Goal: Find specific page/section: Find specific page/section

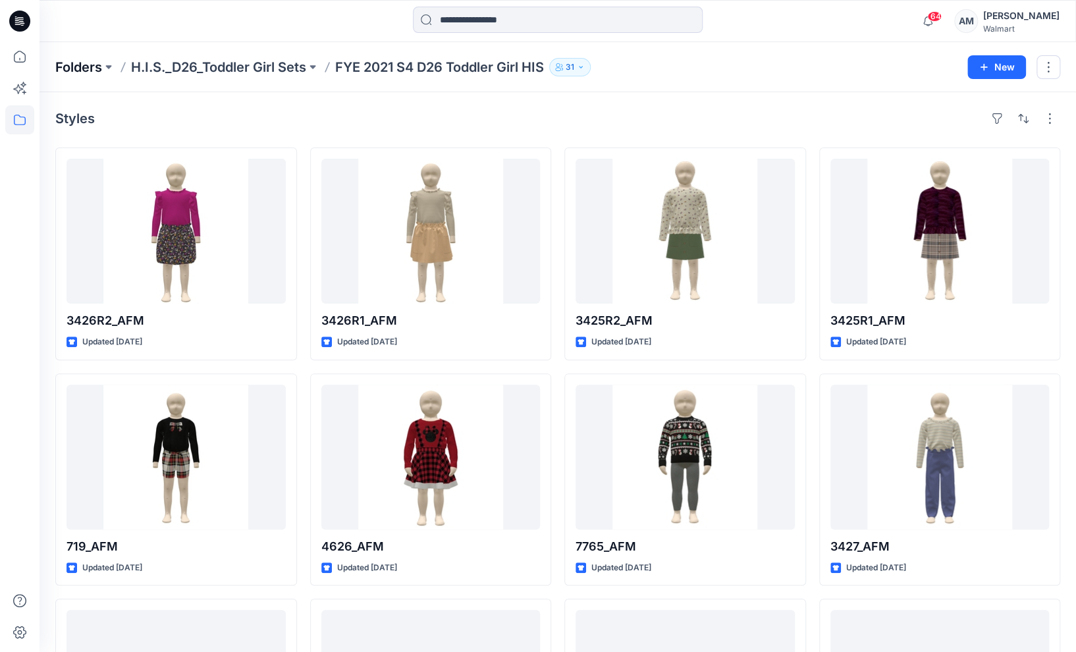
click at [82, 68] on p "Folders" at bounding box center [78, 67] width 47 height 18
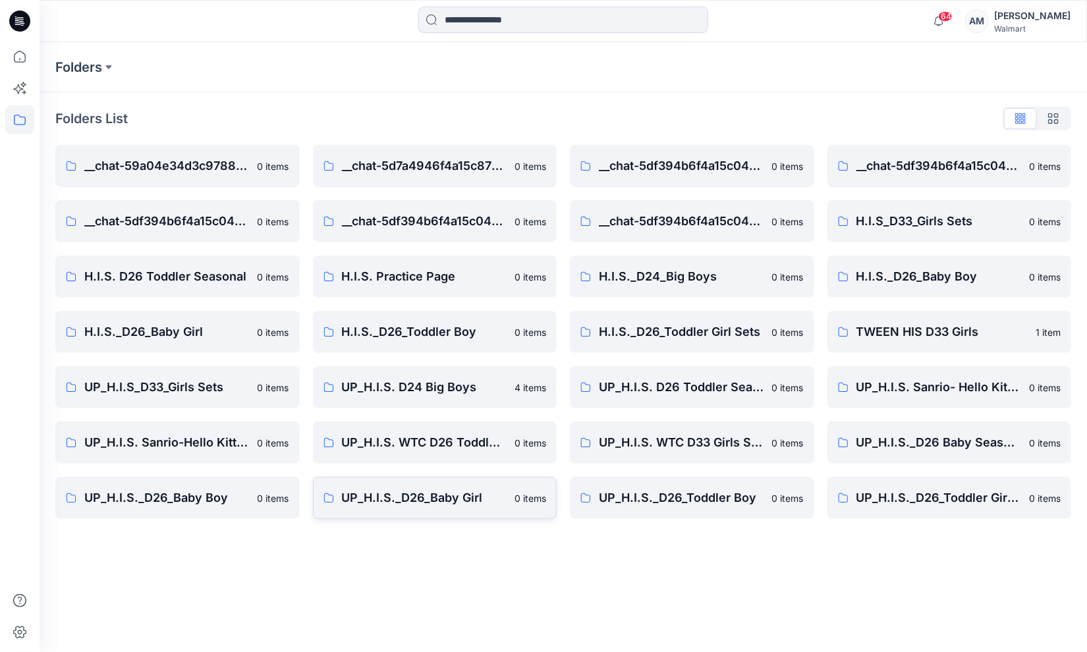
click at [416, 502] on p "UP_H.I.S._D26_Baby Girl" at bounding box center [424, 498] width 165 height 18
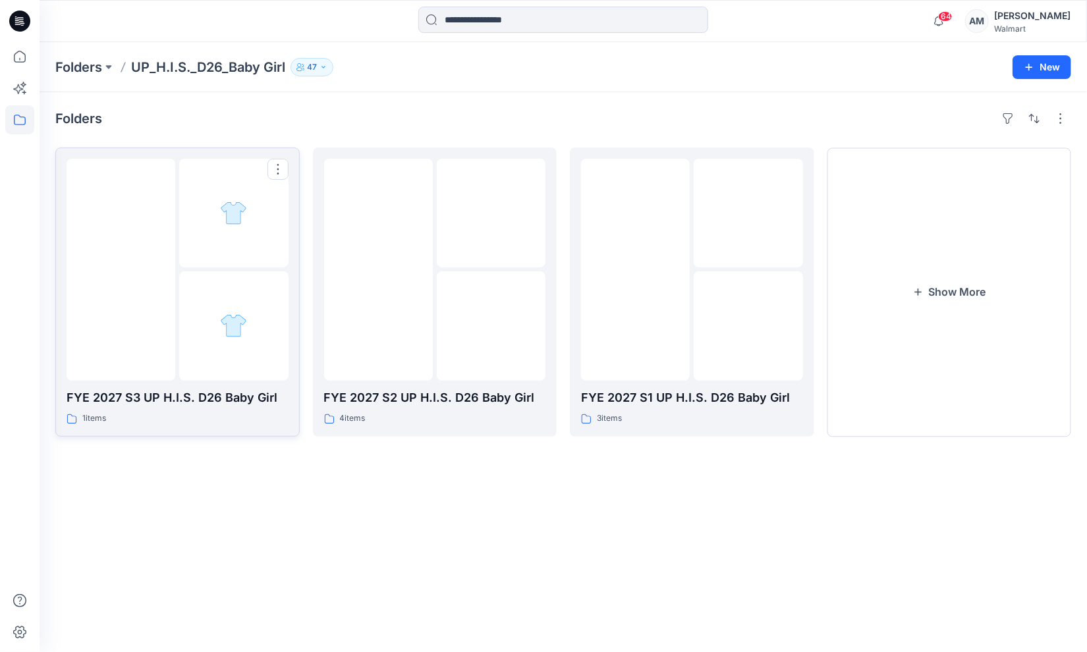
click at [121, 269] on img at bounding box center [121, 269] width 0 height 0
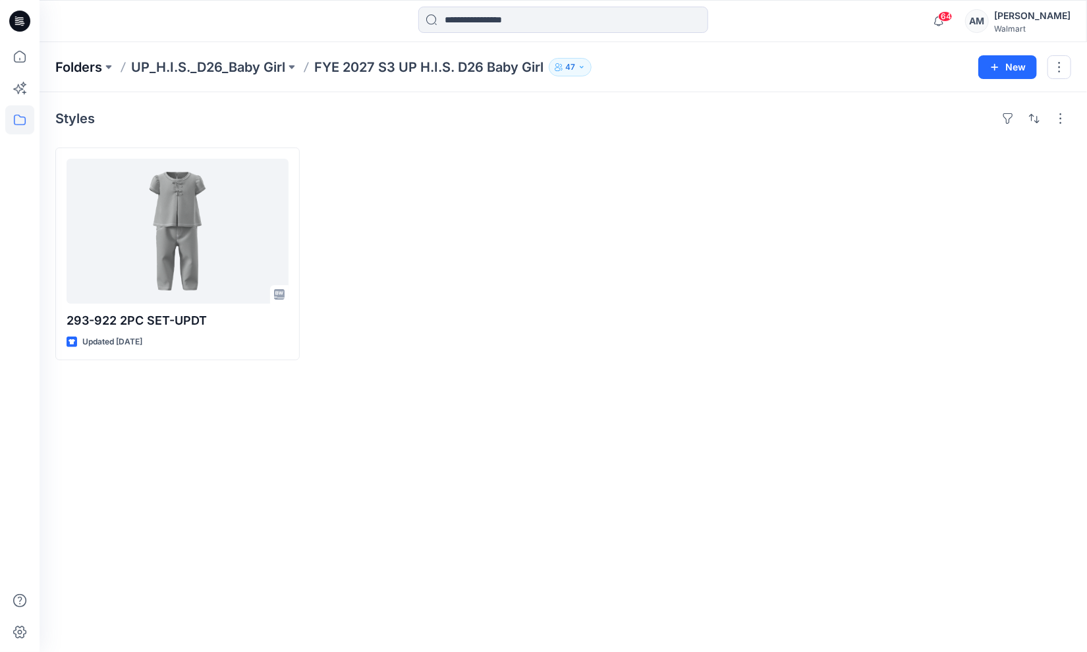
click at [82, 70] on p "Folders" at bounding box center [78, 67] width 47 height 18
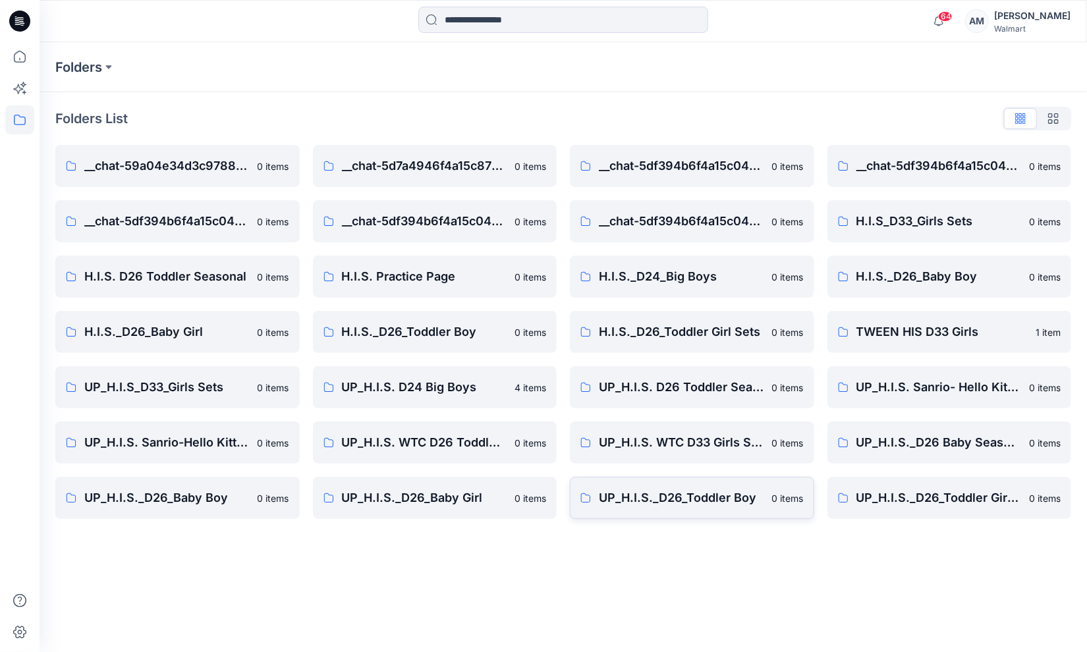
click at [682, 503] on p "UP_H.I.S._D26_Toddler Boy" at bounding box center [681, 498] width 165 height 18
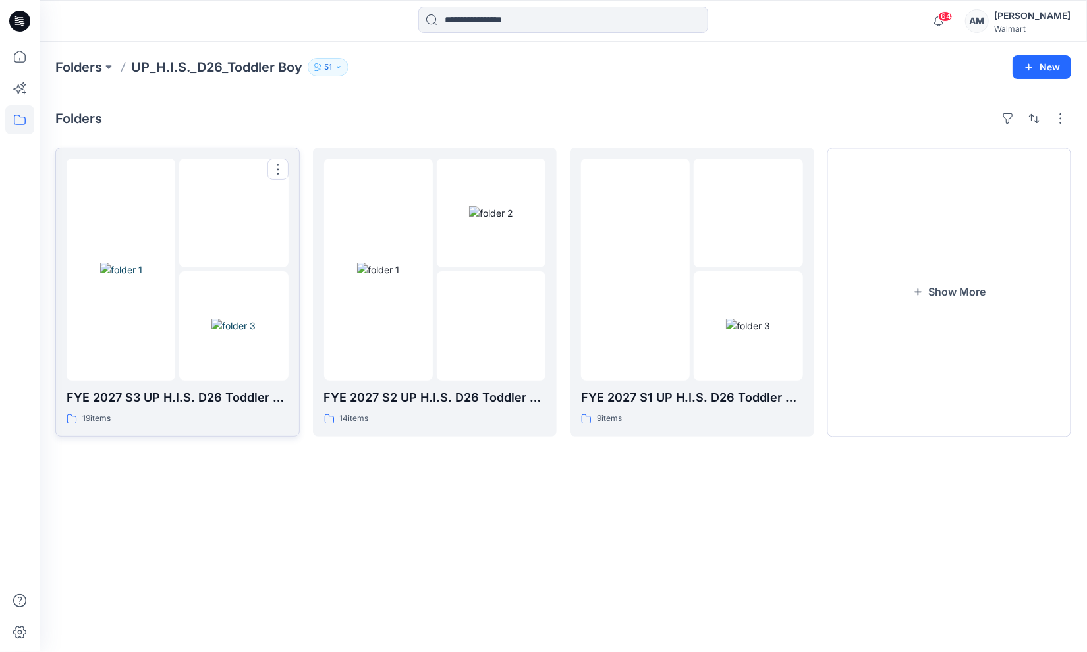
click at [112, 277] on img at bounding box center [121, 270] width 42 height 14
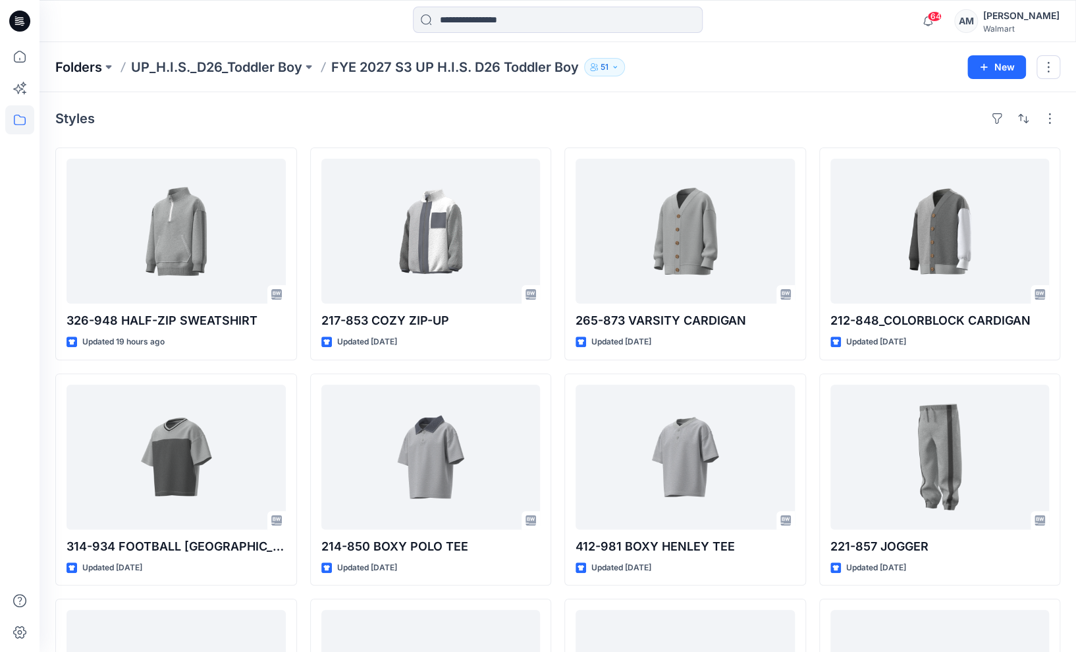
click at [82, 62] on p "Folders" at bounding box center [78, 67] width 47 height 18
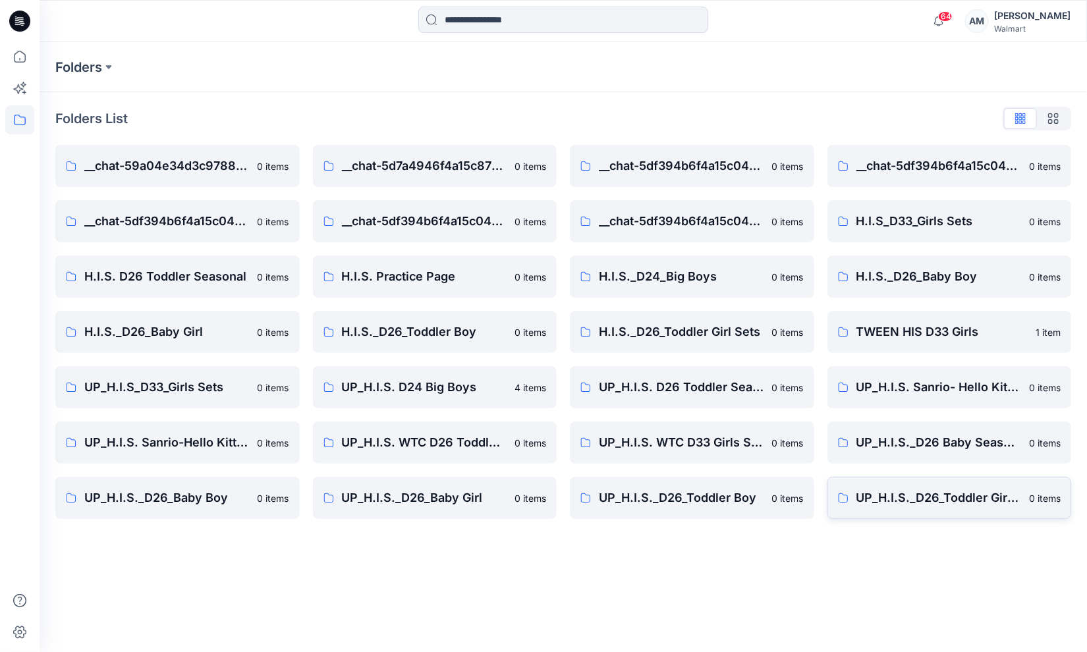
click at [937, 491] on p "UP_H.I.S._D26_Toddler Girl Sets & Dresses" at bounding box center [938, 498] width 165 height 18
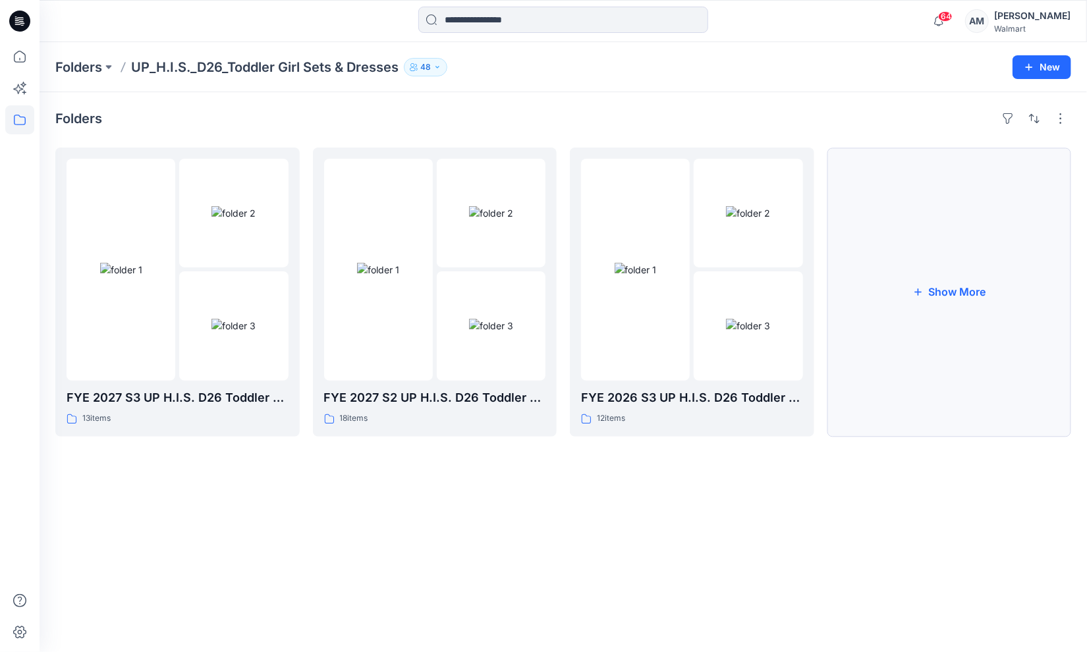
click at [967, 299] on button "Show More" at bounding box center [949, 292] width 244 height 289
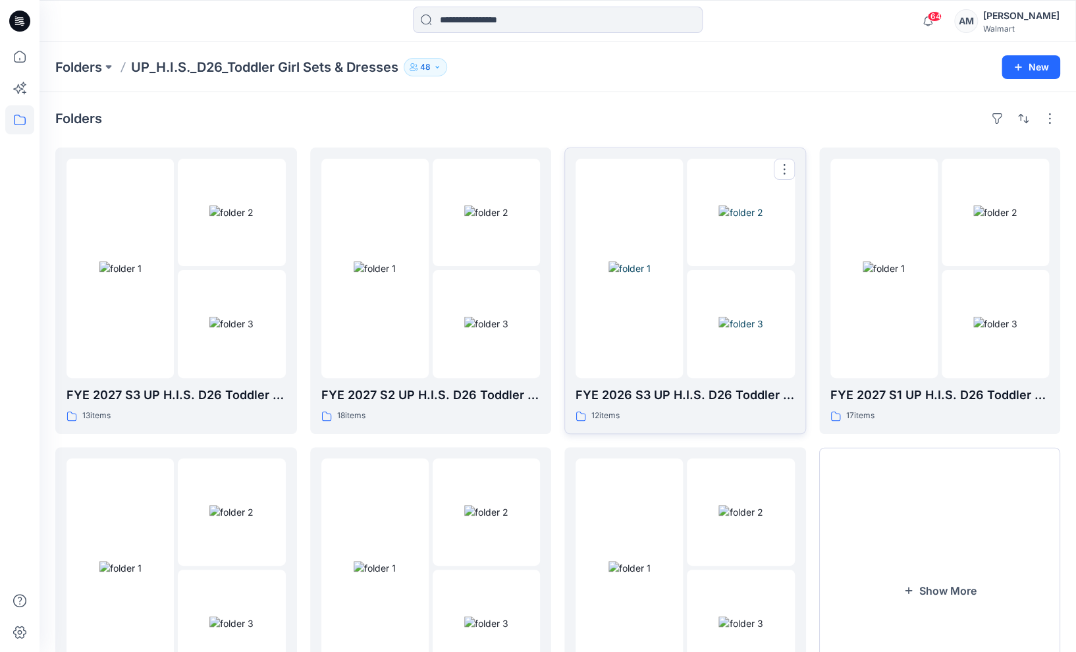
click at [718, 317] on img at bounding box center [740, 324] width 44 height 14
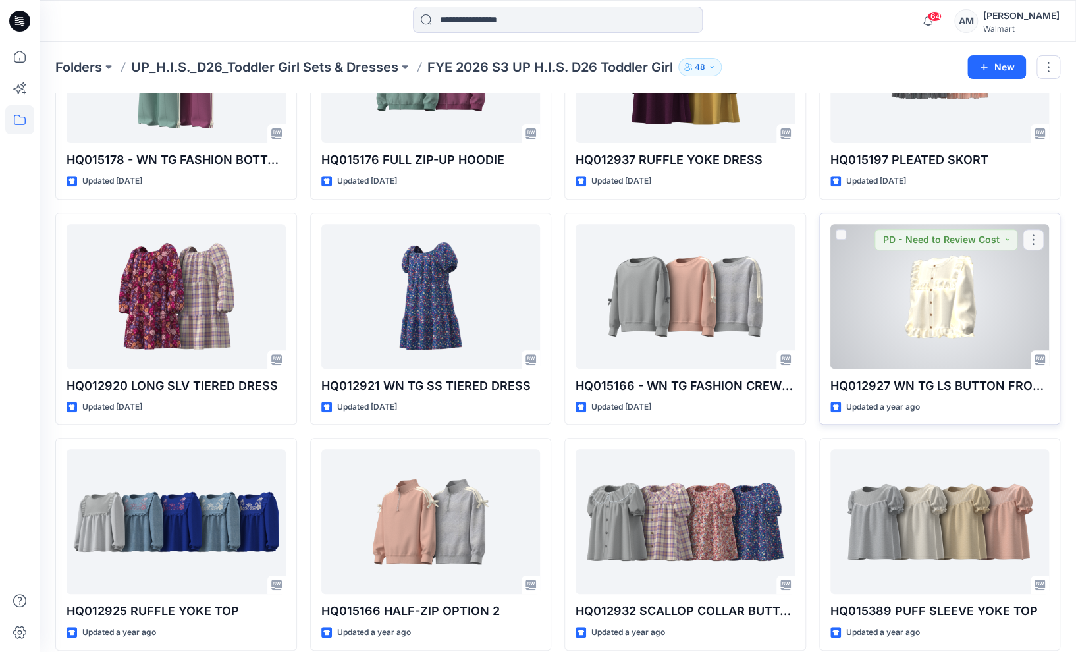
scroll to position [174, 0]
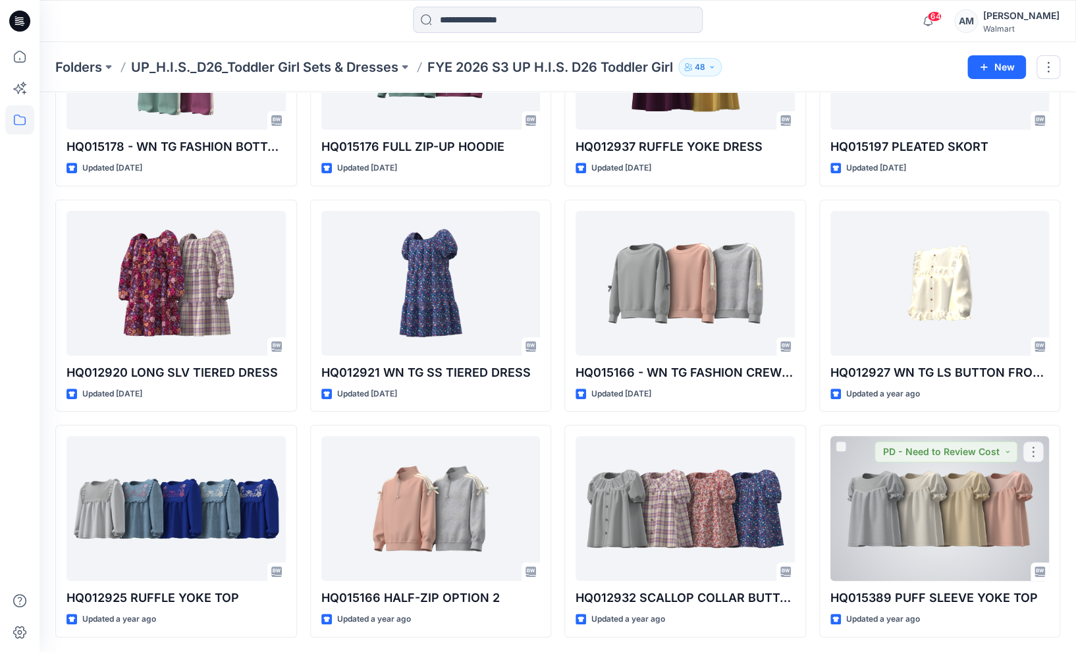
drag, startPoint x: 930, startPoint y: 502, endPoint x: 932, endPoint y: 510, distance: 7.5
click at [932, 502] on div at bounding box center [939, 508] width 219 height 145
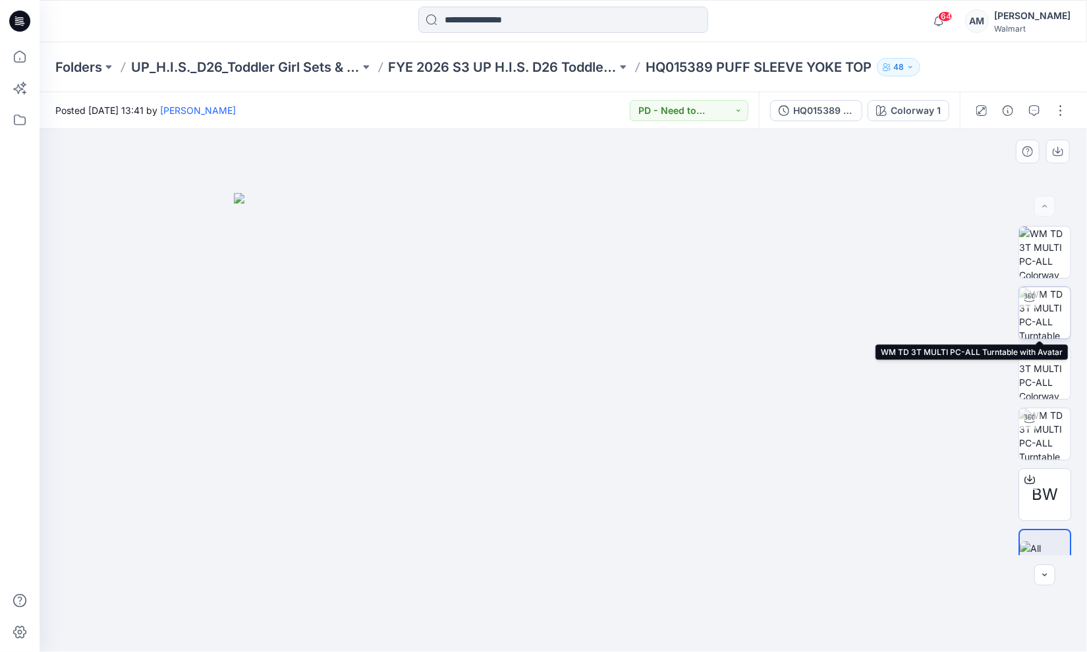
click at [1050, 320] on img at bounding box center [1044, 312] width 51 height 51
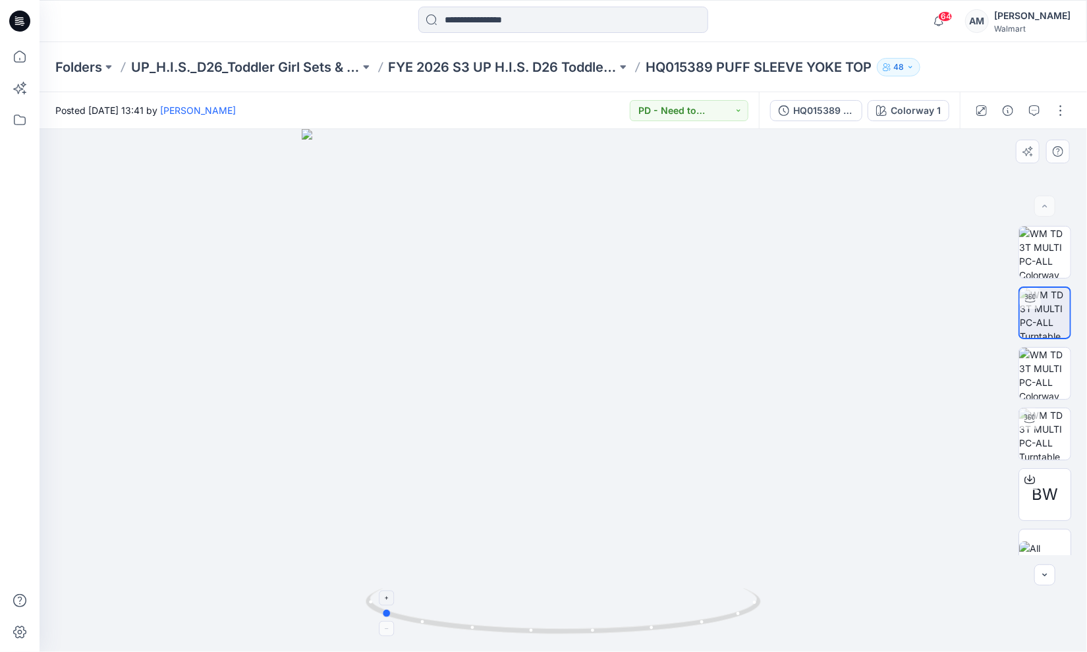
drag, startPoint x: 564, startPoint y: 632, endPoint x: 382, endPoint y: 621, distance: 182.7
click at [382, 621] on icon at bounding box center [564, 612] width 398 height 49
click at [518, 74] on p "FYE 2026 S3 UP H.I.S. D26 Toddler Girl" at bounding box center [503, 67] width 229 height 18
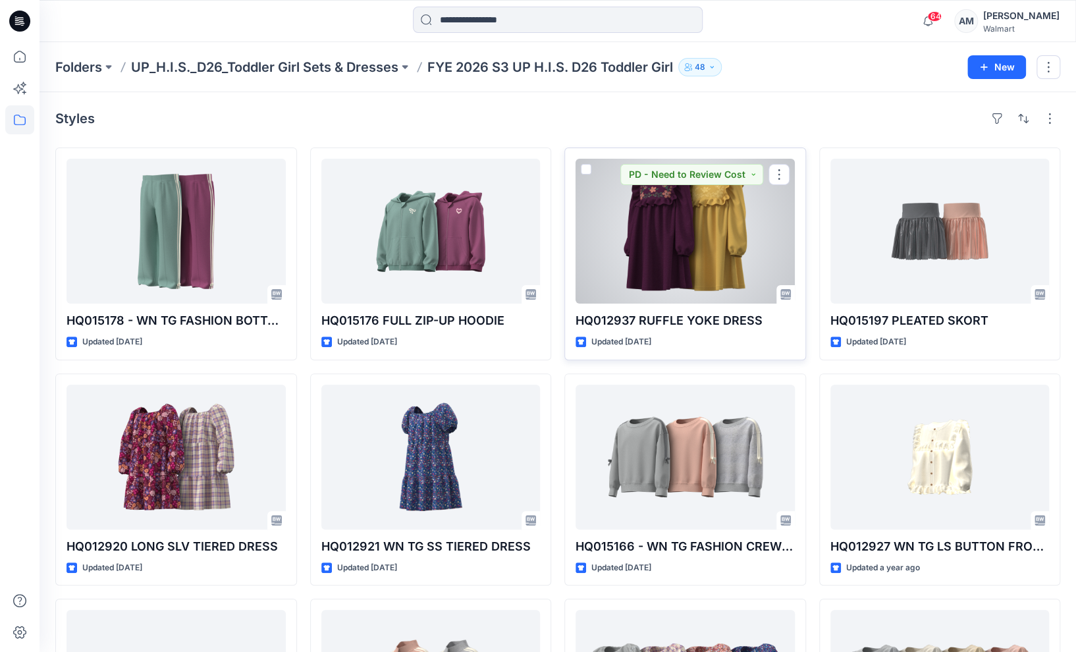
click at [699, 244] on div at bounding box center [685, 231] width 219 height 145
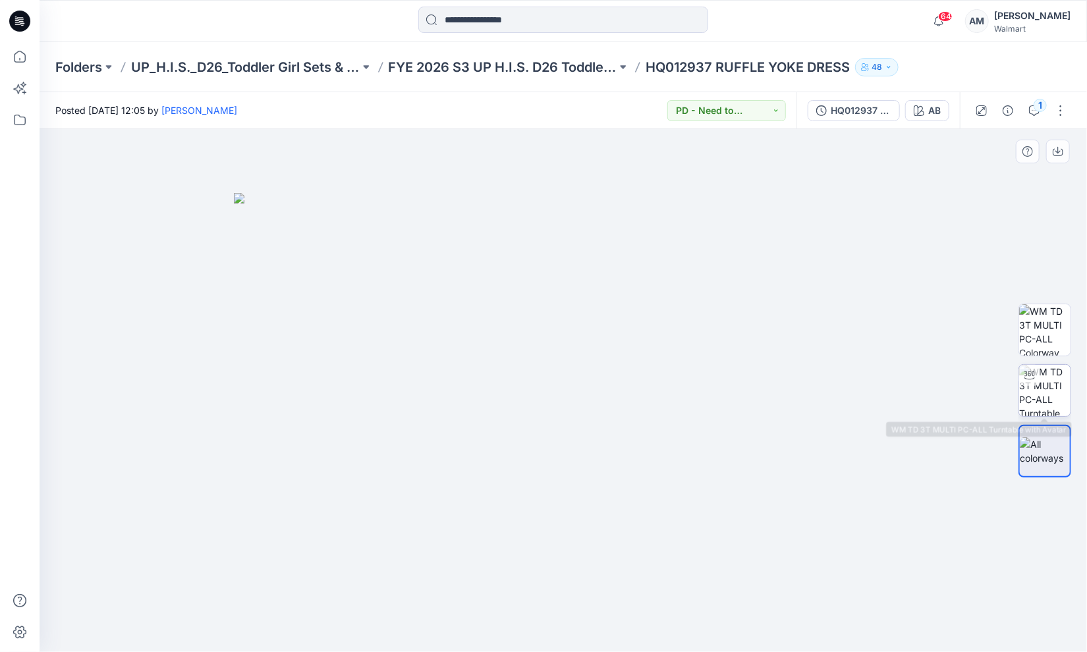
click at [1052, 387] on img at bounding box center [1044, 390] width 51 height 51
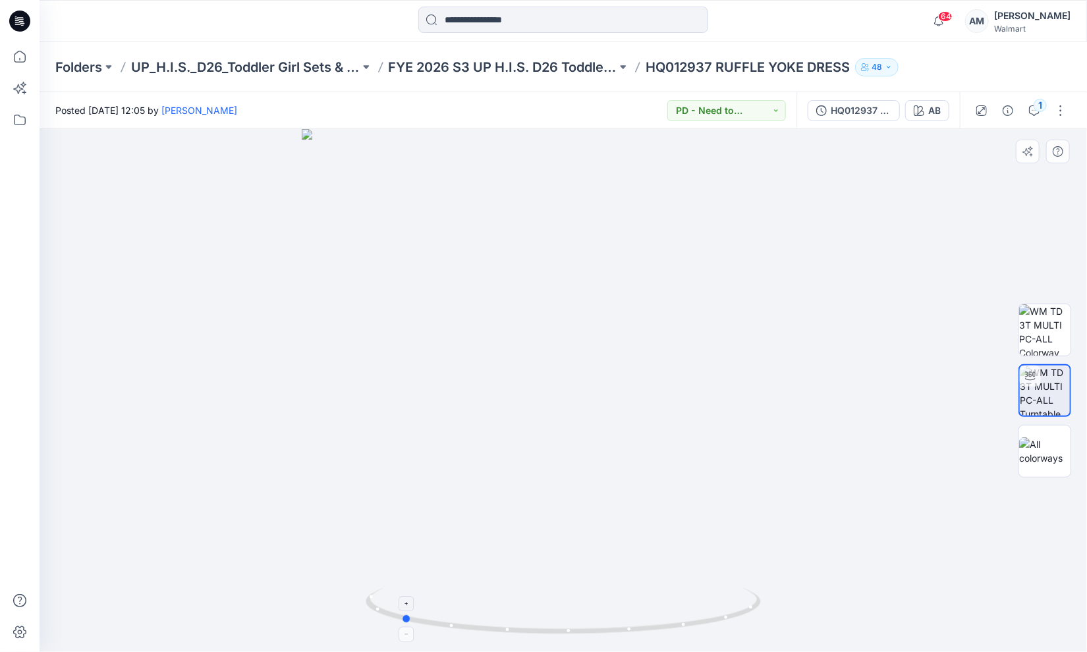
drag, startPoint x: 565, startPoint y: 633, endPoint x: 403, endPoint y: 626, distance: 162.2
click at [403, 626] on icon at bounding box center [564, 612] width 398 height 49
click at [446, 57] on div "Folders UP_H.I.S._D26_Toddler Girl Sets & Dresses FYE 2026 S3 UP H.I.S. D26 Tod…" at bounding box center [563, 67] width 1047 height 50
click at [456, 64] on p "FYE 2026 S3 UP H.I.S. D26 Toddler Girl" at bounding box center [503, 67] width 229 height 18
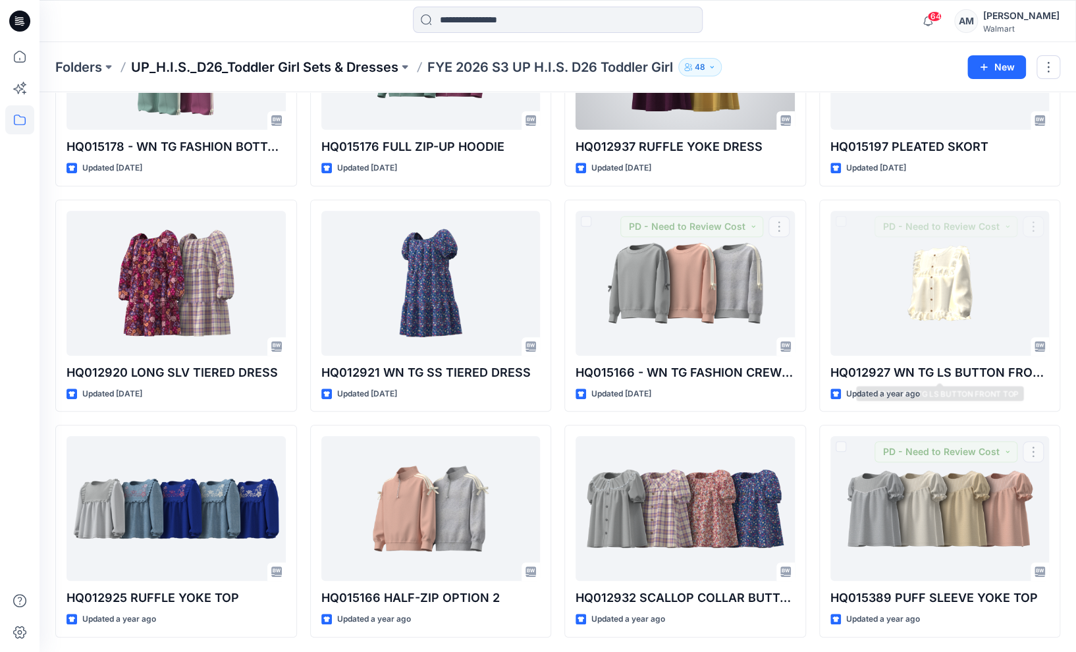
scroll to position [42, 0]
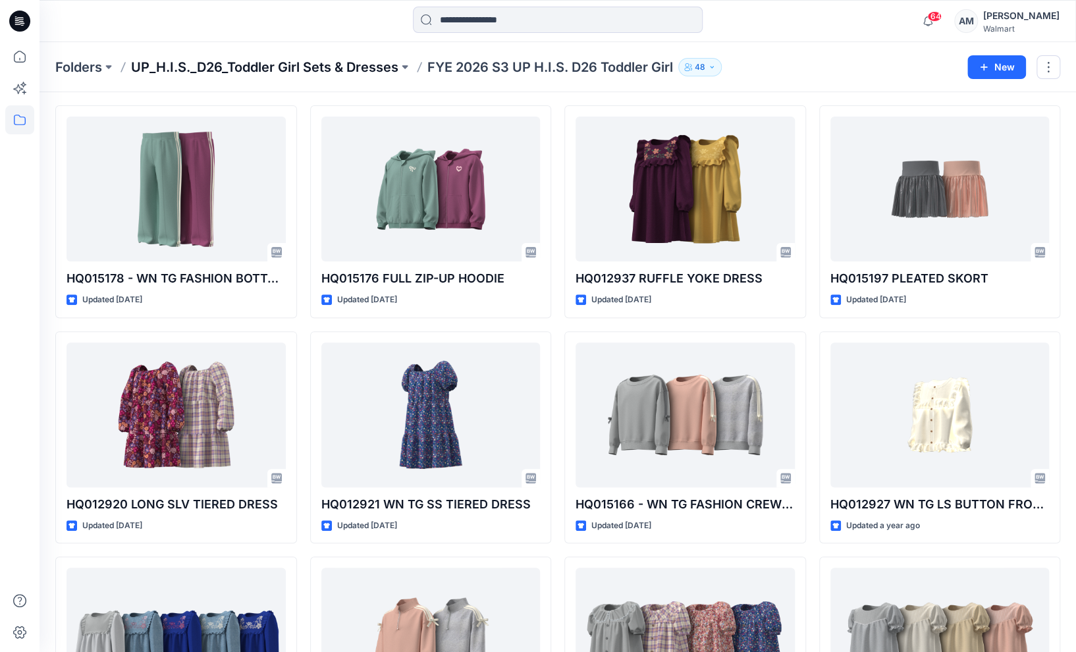
click at [359, 67] on p "UP_H.I.S._D26_Toddler Girl Sets & Dresses" at bounding box center [264, 67] width 267 height 18
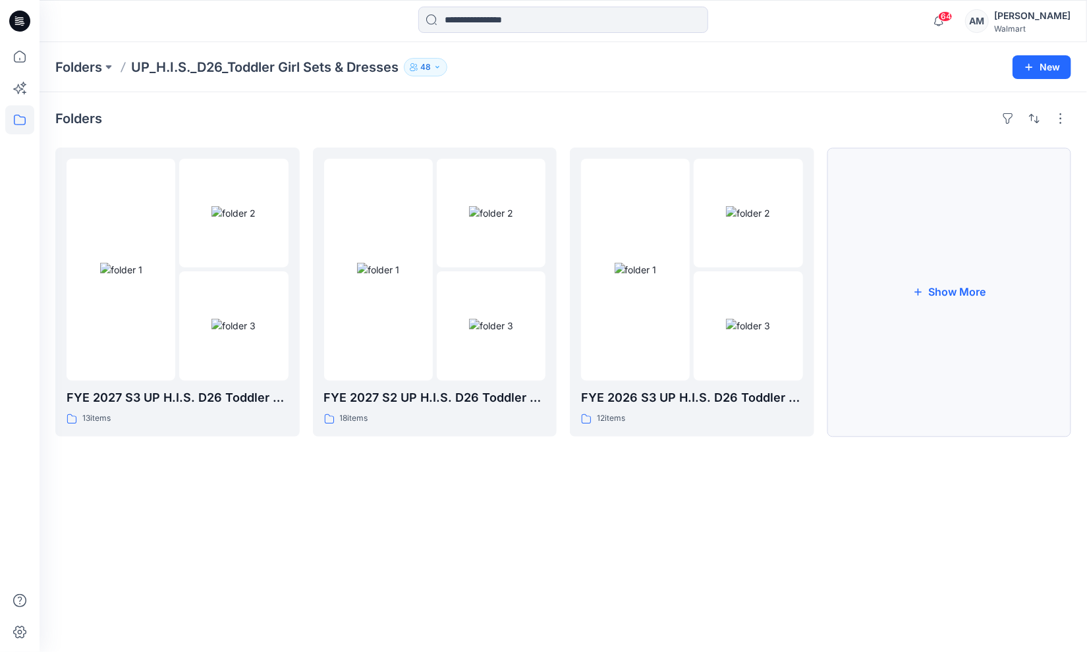
click at [994, 299] on button "Show More" at bounding box center [949, 292] width 244 height 289
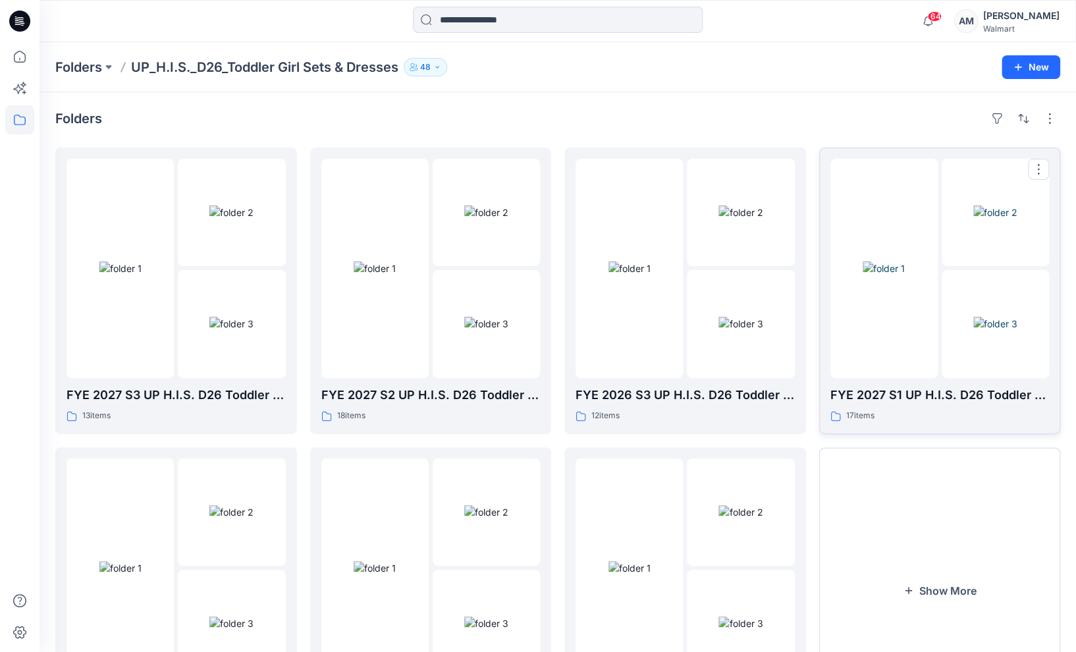
click at [976, 317] on img at bounding box center [995, 324] width 44 height 14
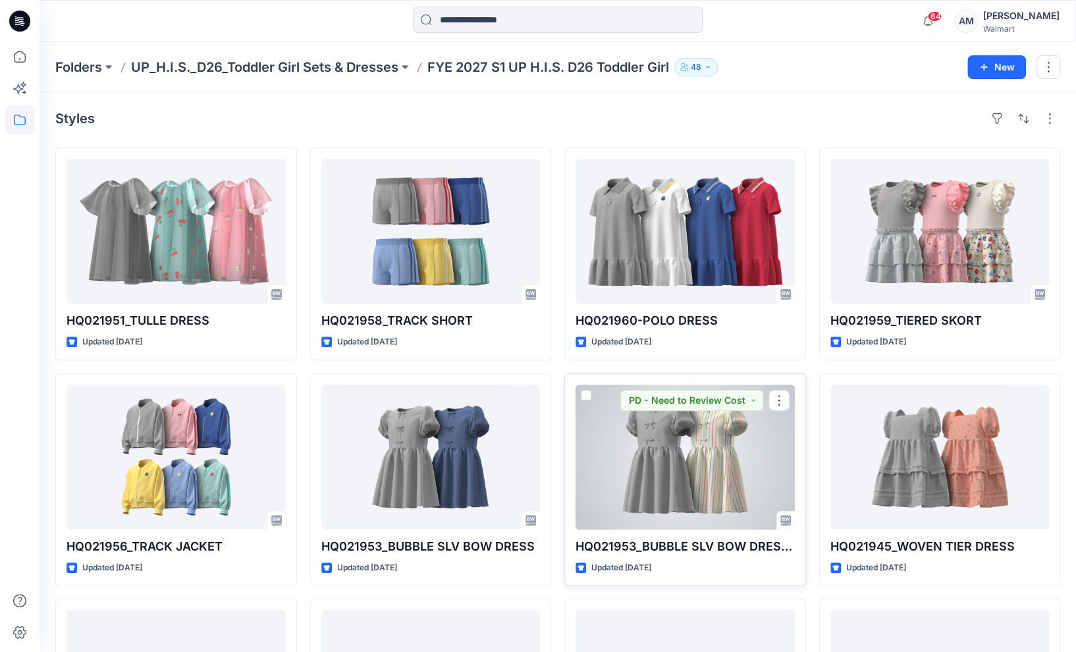
click at [708, 454] on div at bounding box center [685, 457] width 219 height 145
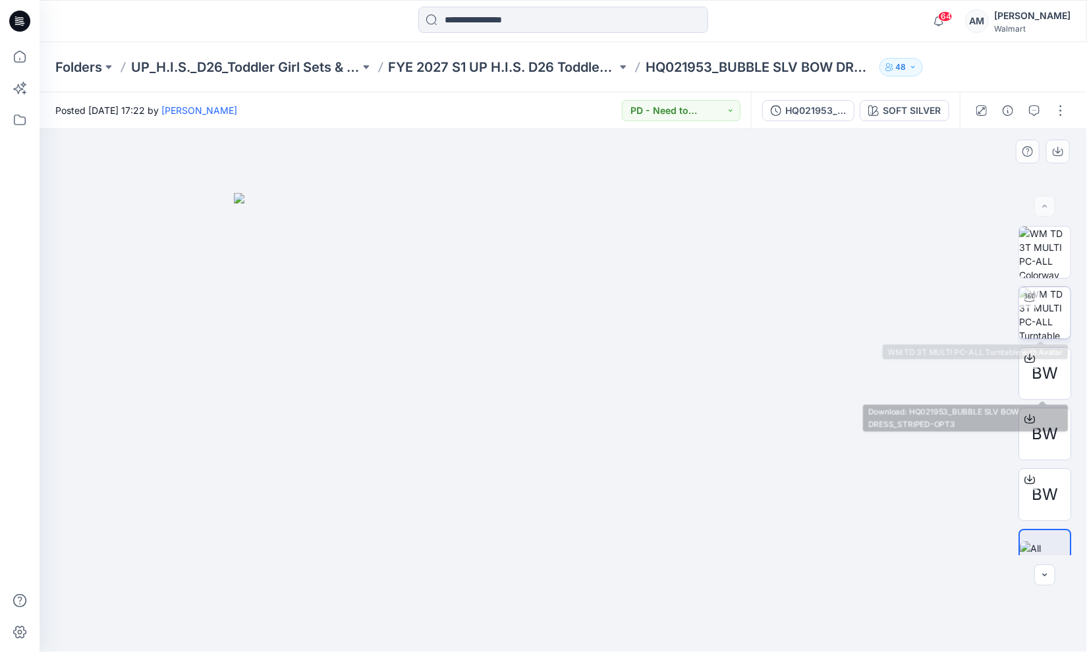
drag, startPoint x: 1048, startPoint y: 317, endPoint x: 1018, endPoint y: 332, distance: 33.6
click at [1048, 317] on img at bounding box center [1044, 312] width 51 height 51
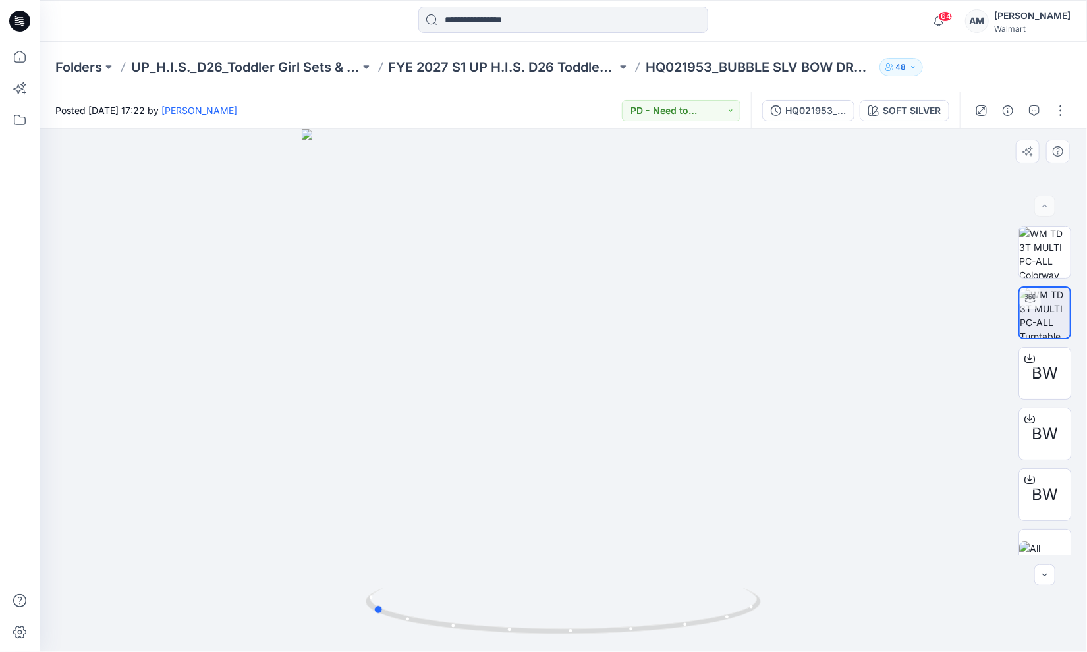
drag, startPoint x: 566, startPoint y: 631, endPoint x: 770, endPoint y: 614, distance: 204.9
click at [770, 614] on div at bounding box center [563, 390] width 1047 height 523
click at [87, 67] on p "Folders" at bounding box center [78, 67] width 47 height 18
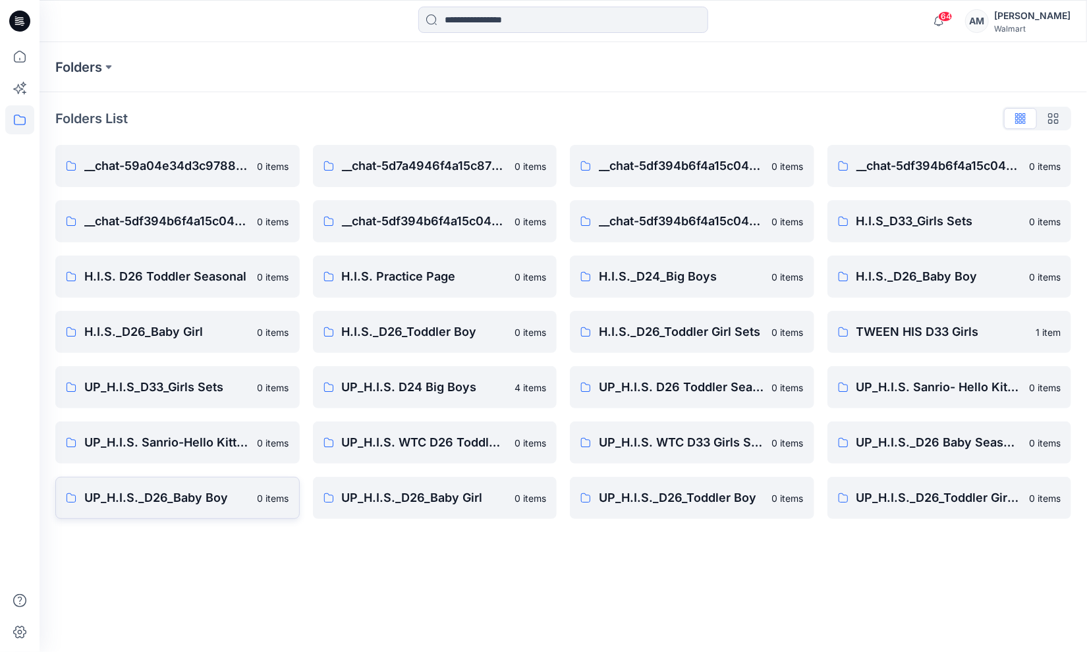
click at [152, 504] on p "UP_H.I.S._D26_Baby Boy" at bounding box center [166, 498] width 165 height 18
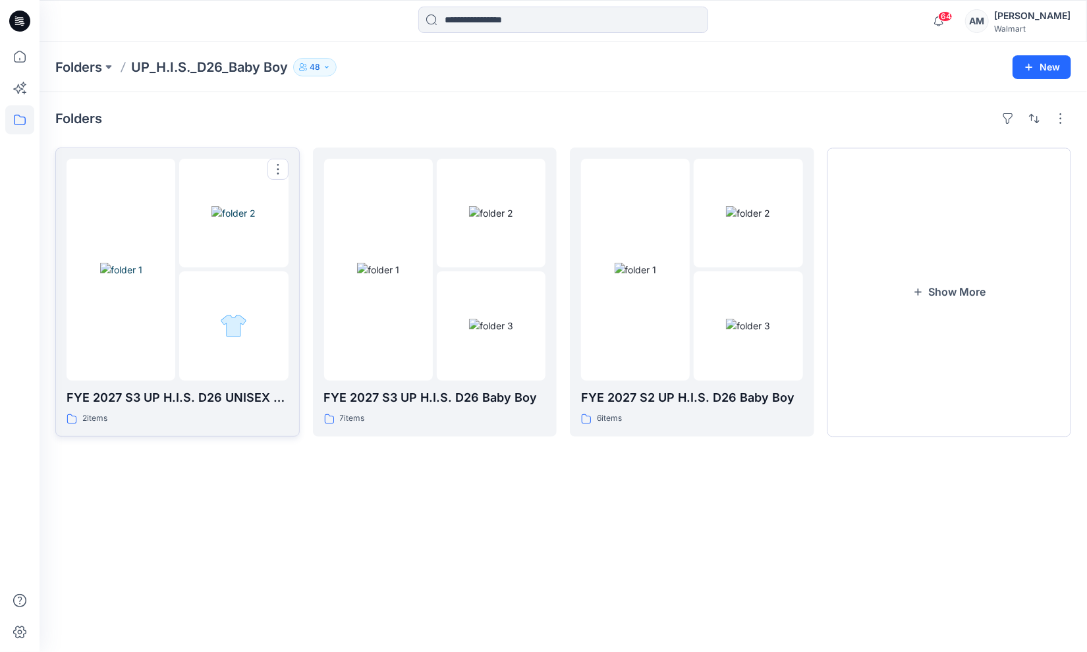
click at [240, 220] on img at bounding box center [233, 213] width 44 height 14
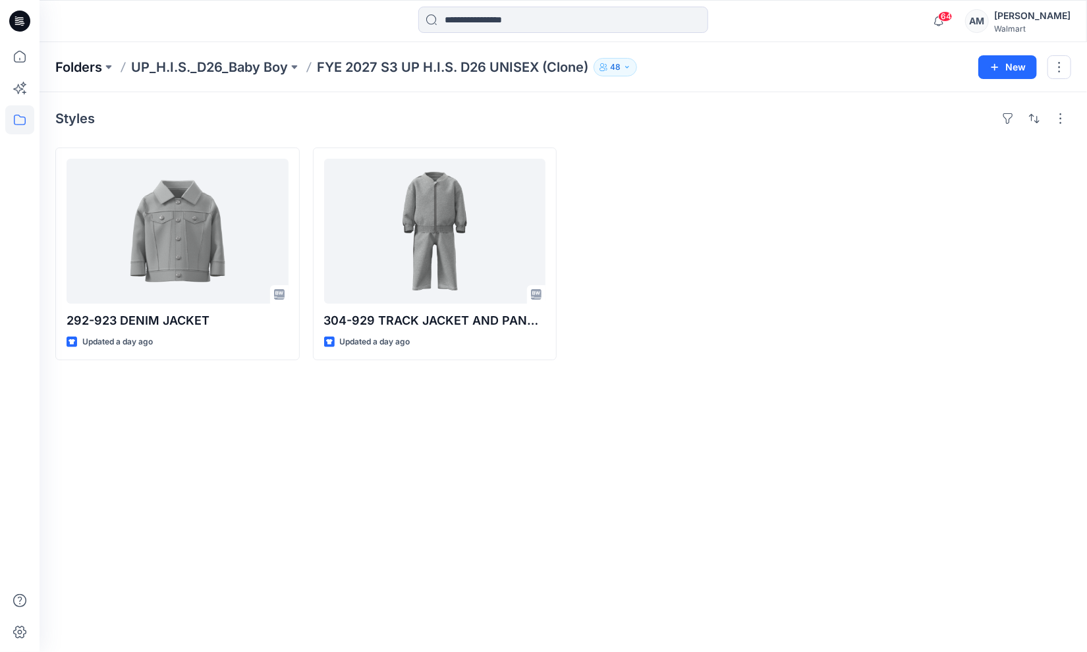
click at [86, 70] on p "Folders" at bounding box center [78, 67] width 47 height 18
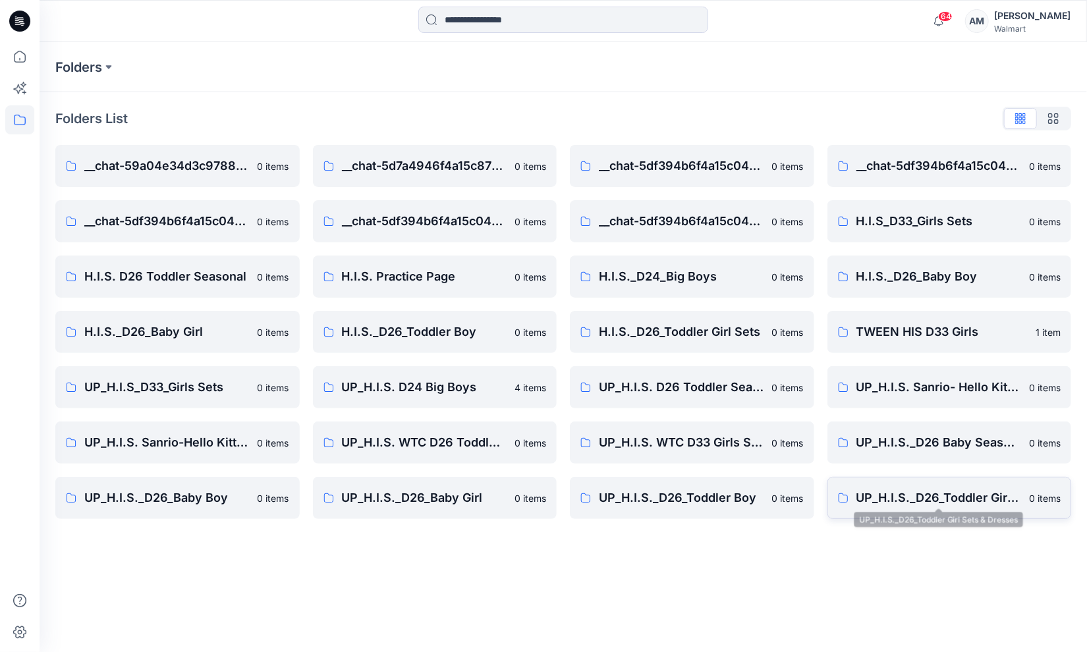
click at [980, 498] on p "UP_H.I.S._D26_Toddler Girl Sets & Dresses" at bounding box center [938, 498] width 165 height 18
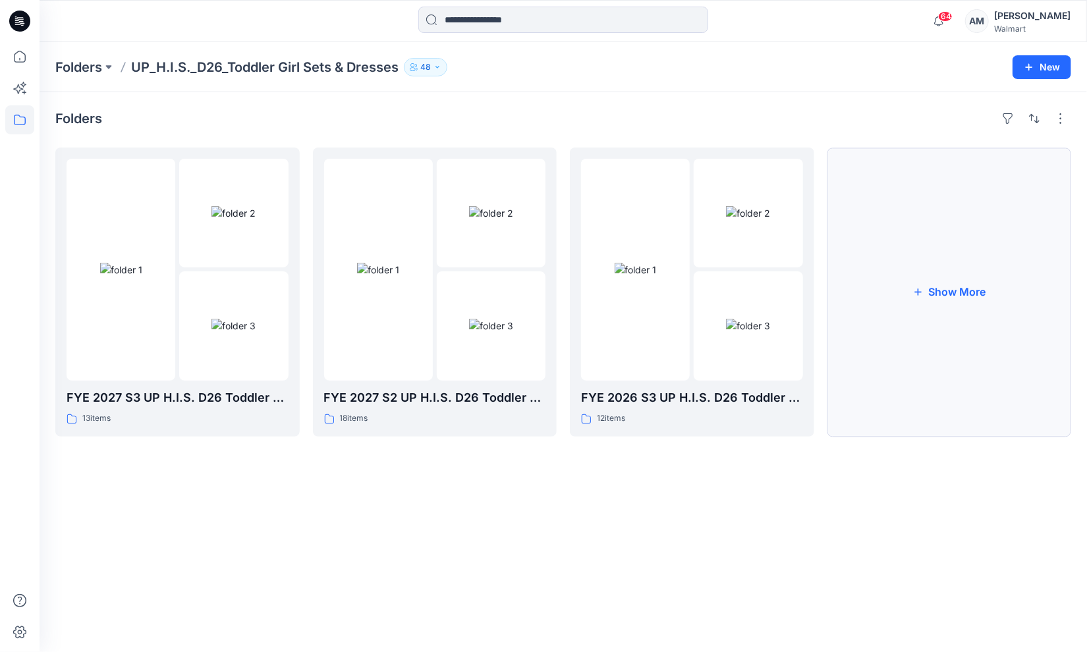
click at [976, 296] on button "Show More" at bounding box center [949, 292] width 244 height 289
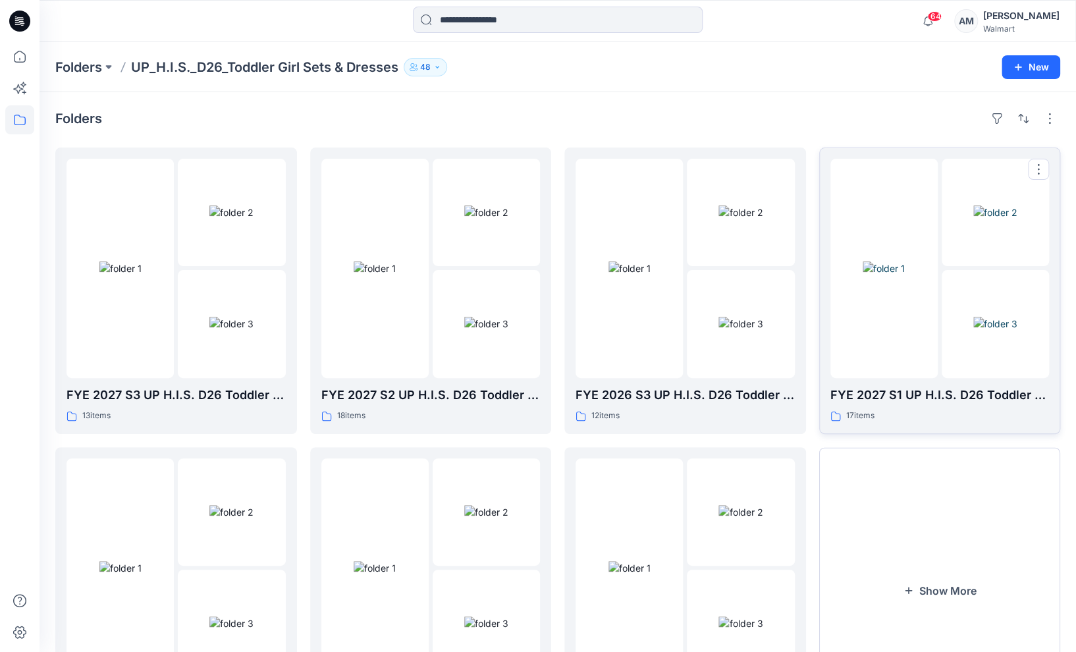
click at [977, 317] on img at bounding box center [995, 324] width 44 height 14
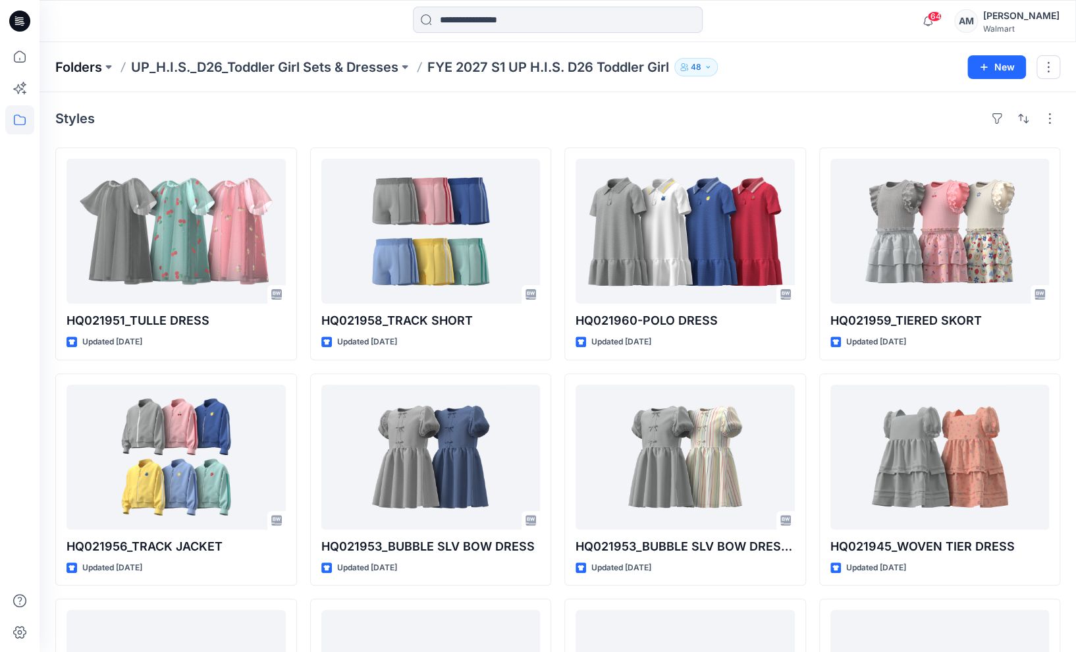
click at [68, 67] on p "Folders" at bounding box center [78, 67] width 47 height 18
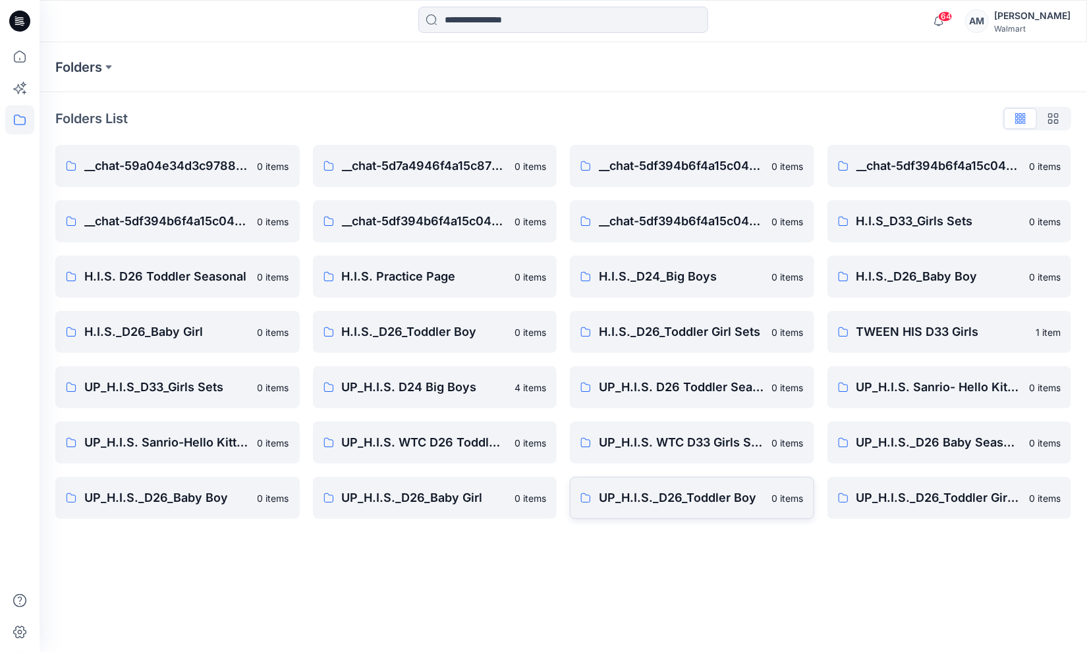
click at [668, 509] on link "UP_H.I.S._D26_Toddler Boy [DEMOGRAPHIC_DATA] items" at bounding box center [692, 498] width 244 height 42
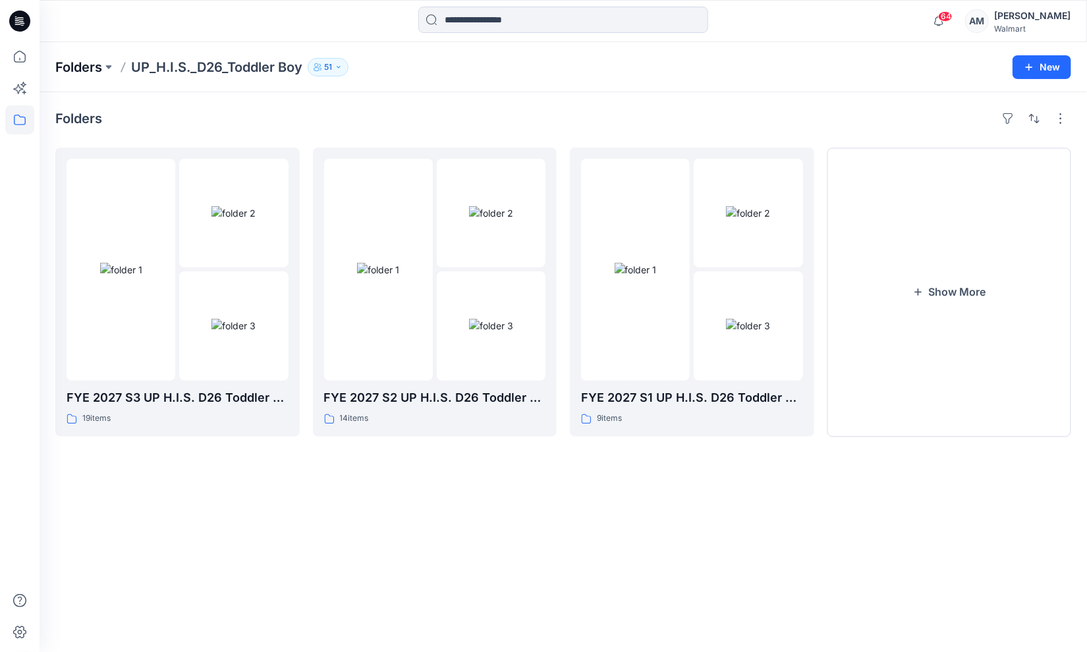
click at [73, 62] on p "Folders" at bounding box center [78, 67] width 47 height 18
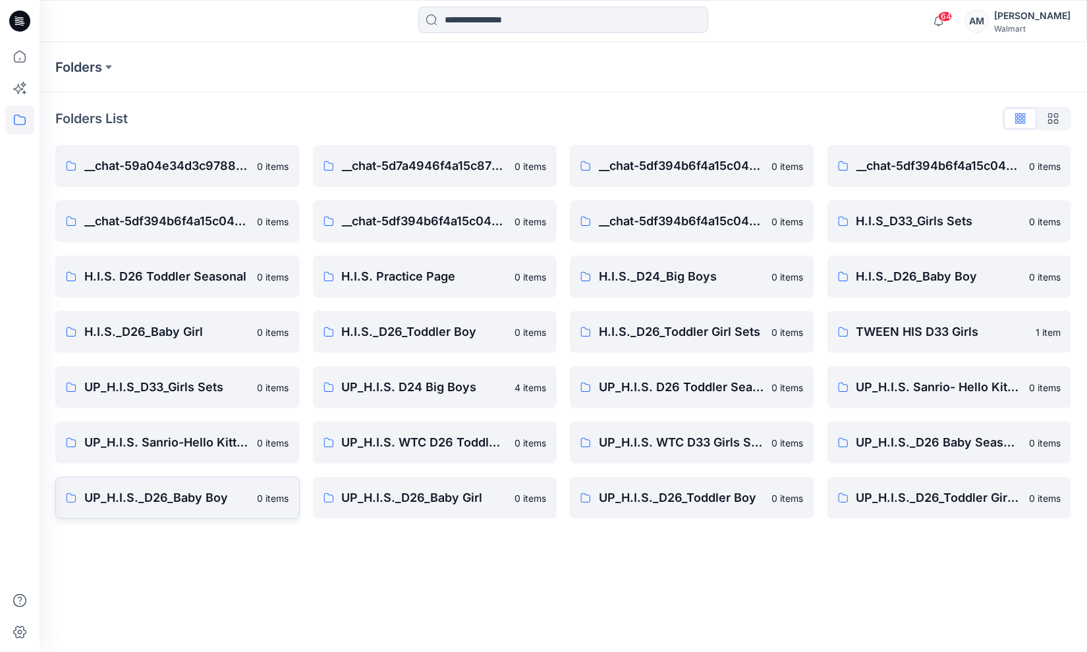
click at [215, 499] on p "UP_H.I.S._D26_Baby Boy" at bounding box center [166, 498] width 165 height 18
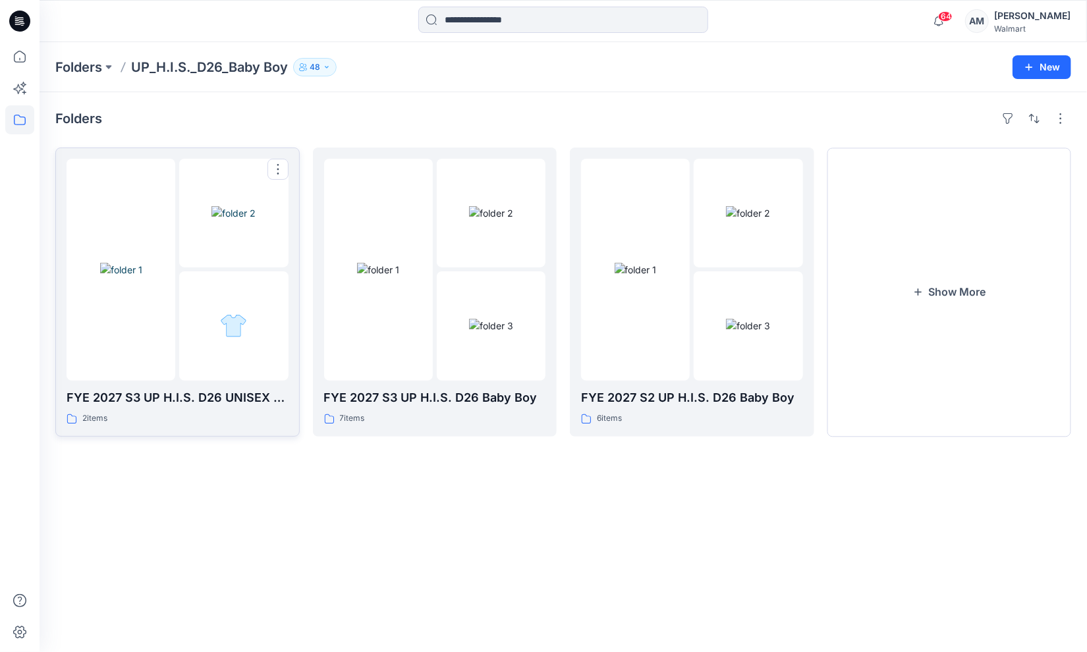
click at [182, 300] on div at bounding box center [233, 325] width 109 height 109
click at [469, 319] on img at bounding box center [491, 326] width 44 height 14
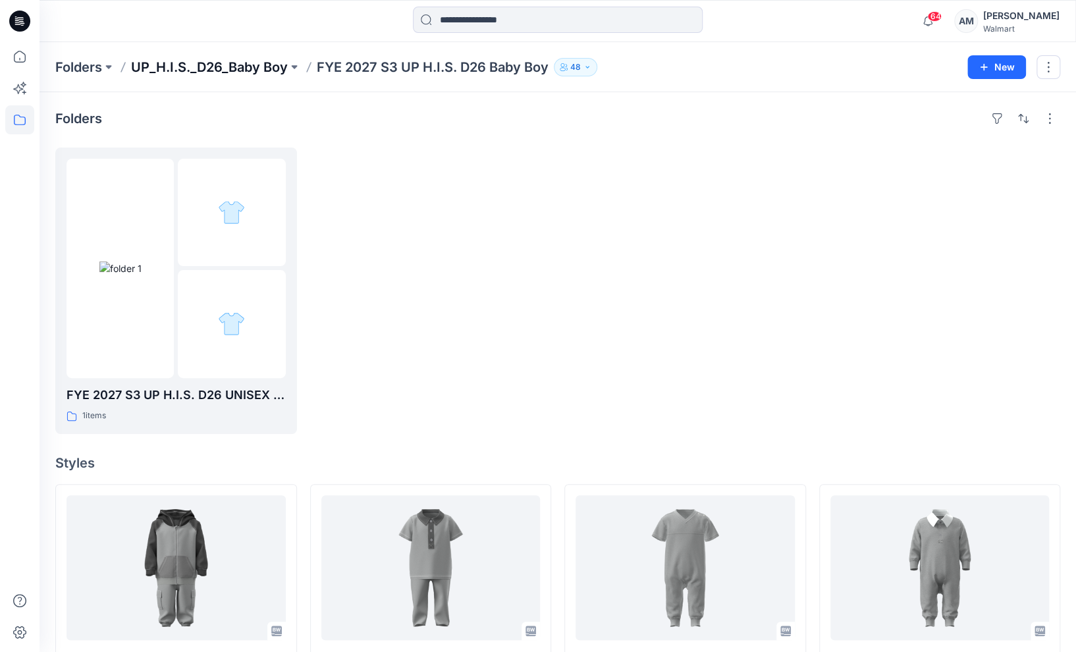
click at [232, 61] on p "UP_H.I.S._D26_Baby Boy" at bounding box center [209, 67] width 157 height 18
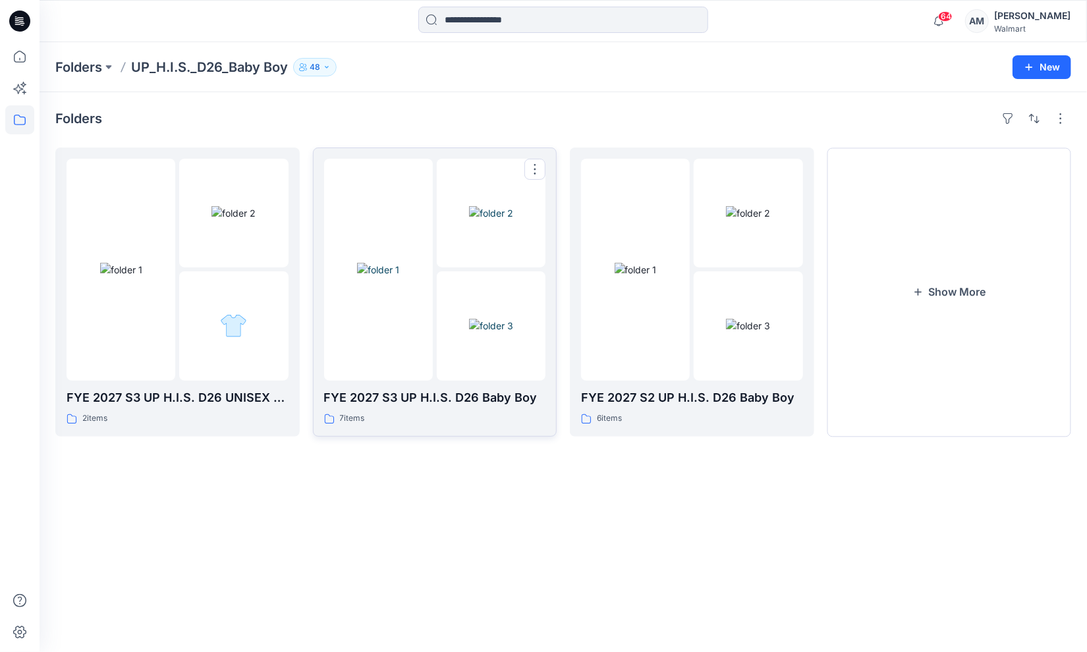
click at [469, 319] on img at bounding box center [491, 326] width 44 height 14
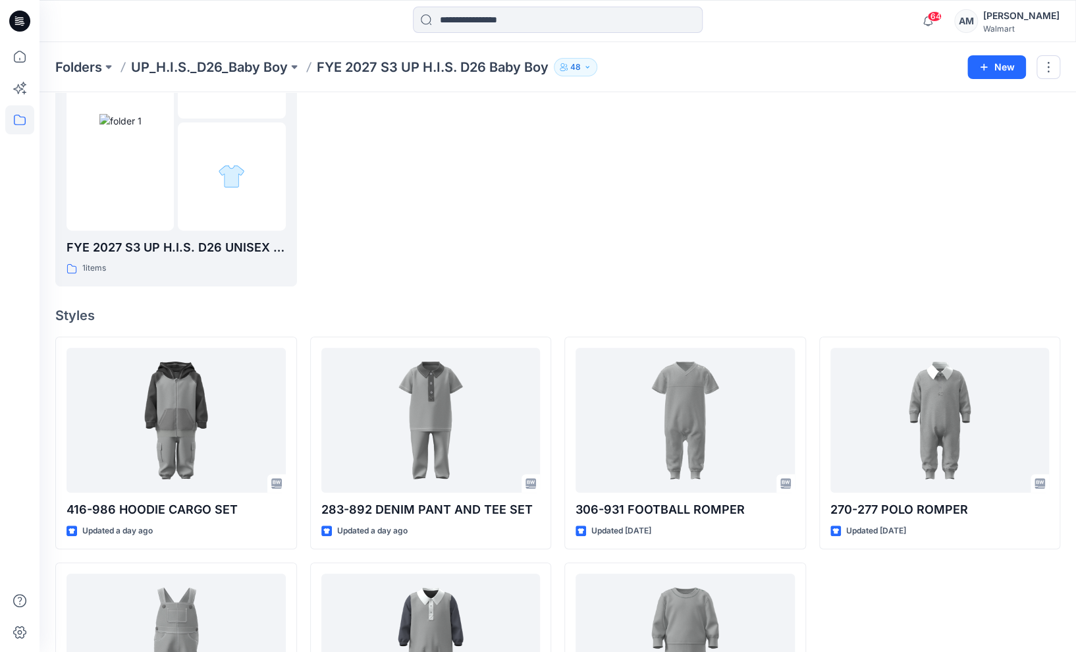
scroll to position [22, 0]
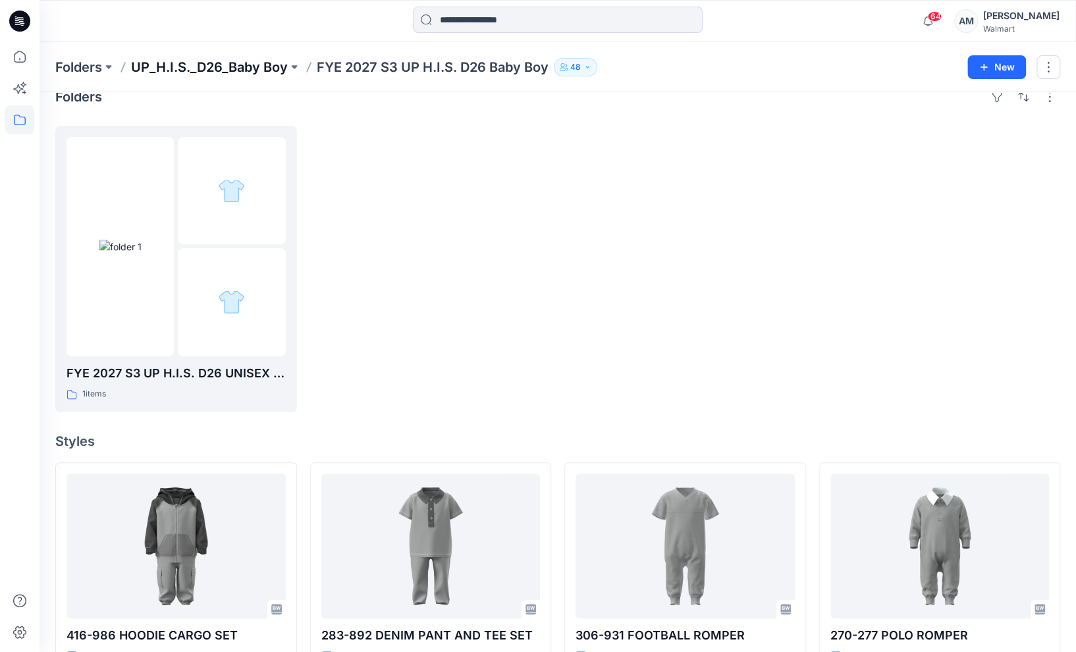
click at [221, 67] on p "UP_H.I.S._D26_Baby Boy" at bounding box center [209, 67] width 157 height 18
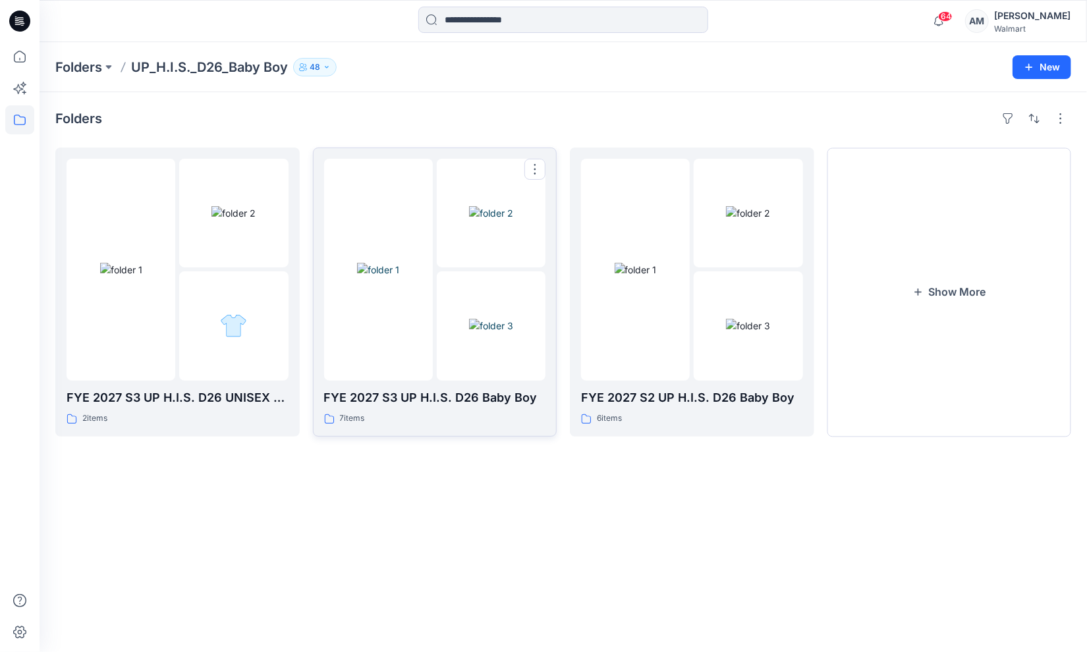
click at [489, 404] on p "FYE 2027 S3 UP H.I.S. D26 Baby Boy" at bounding box center [435, 398] width 222 height 18
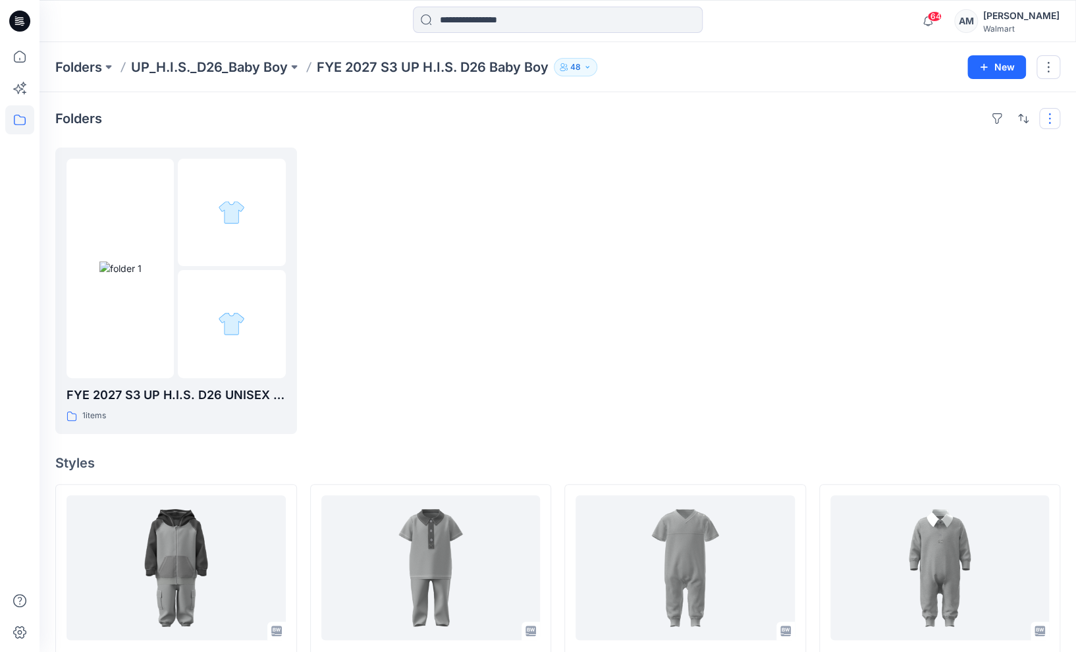
click at [1053, 119] on button "button" at bounding box center [1049, 118] width 21 height 21
click at [427, 167] on div at bounding box center [431, 291] width 242 height 286
click at [403, 63] on p "FYE 2027 S3 UP H.I.S. D26 Baby Boy" at bounding box center [433, 67] width 232 height 18
click at [429, 71] on p "FYE 2027 S3 UP H.I.S. D26 Baby Boy" at bounding box center [433, 67] width 232 height 18
click at [477, 134] on div "Folders FYE 2027 S3 UP H.I.S. D26 UNISEX (Clone) 1 items Styles 416-986 HOODIE …" at bounding box center [558, 515] width 1037 height 846
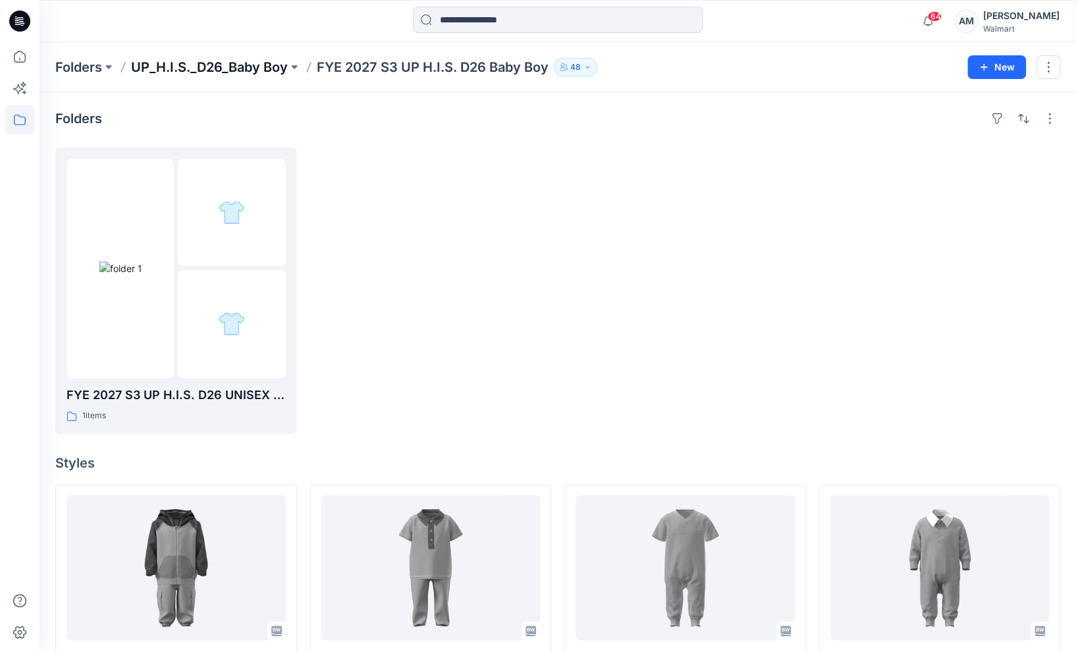
click at [193, 62] on p "UP_H.I.S._D26_Baby Boy" at bounding box center [209, 67] width 157 height 18
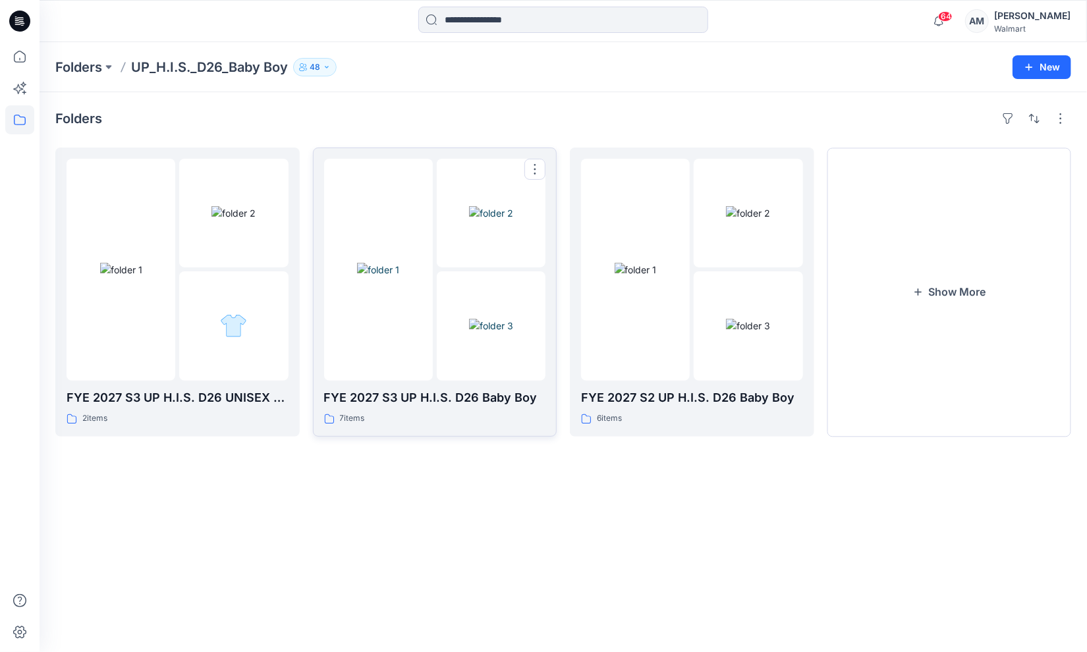
click at [414, 425] on link "FYE 2027 S3 UP H.I.S. D26 Baby Boy [DEMOGRAPHIC_DATA] items" at bounding box center [435, 292] width 244 height 289
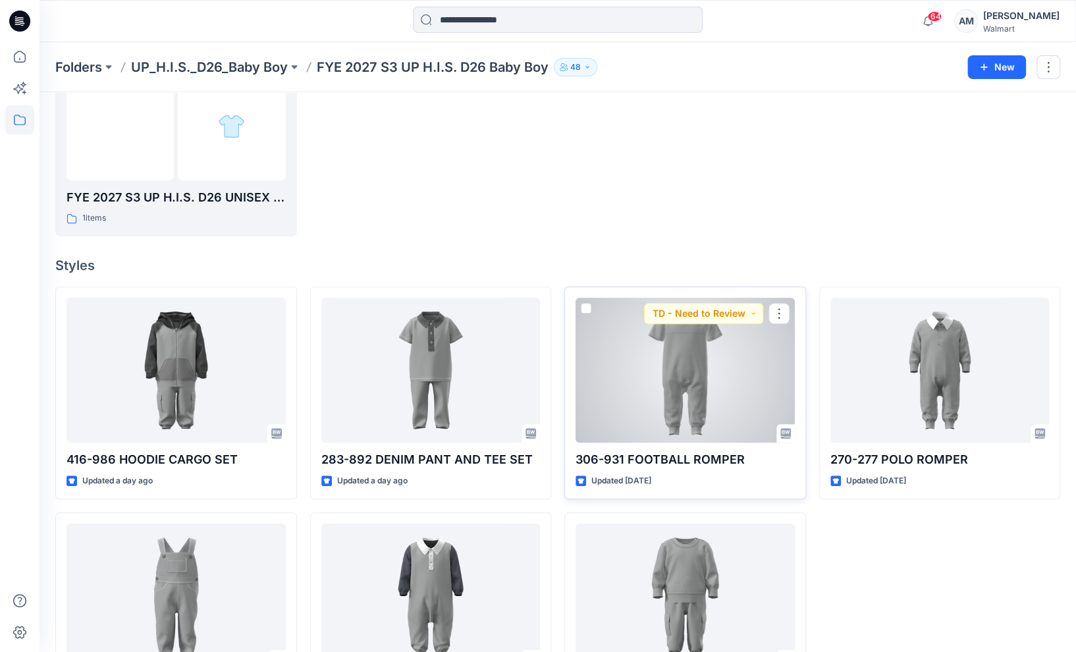
scroll to position [285, 0]
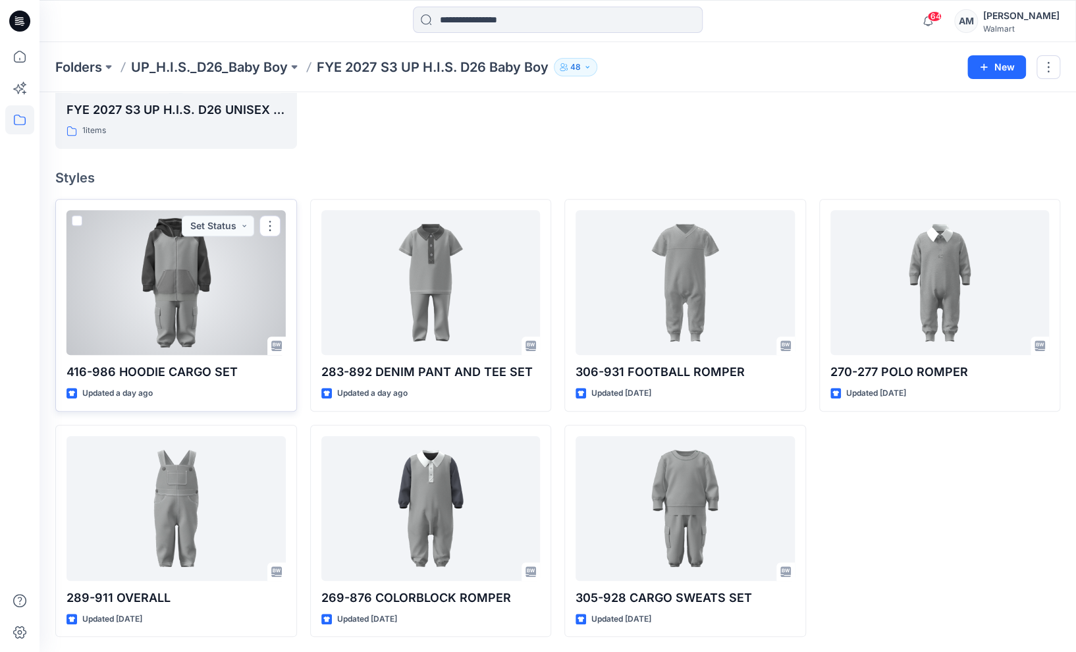
click at [228, 299] on div at bounding box center [176, 282] width 219 height 145
